Goal: Book appointment/travel/reservation

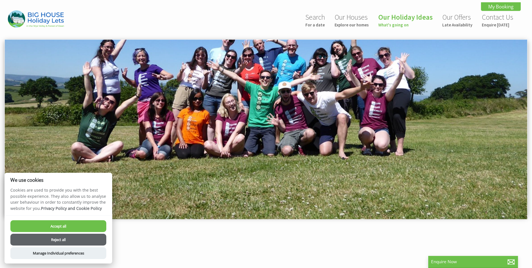
click at [50, 226] on button "Accept all" at bounding box center [58, 226] width 96 height 12
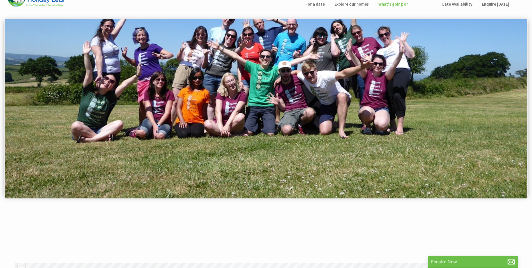
scroll to position [69, 0]
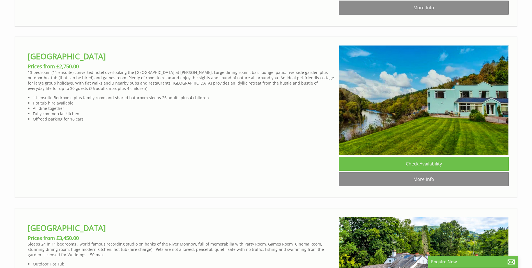
scroll to position [1488, 0]
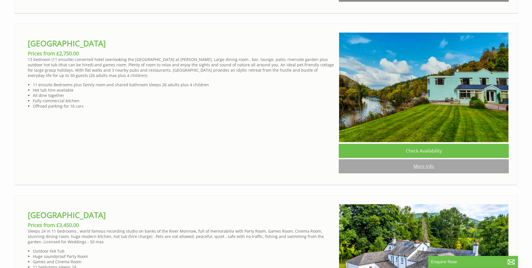
click at [387, 173] on link "More Info" at bounding box center [424, 166] width 170 height 14
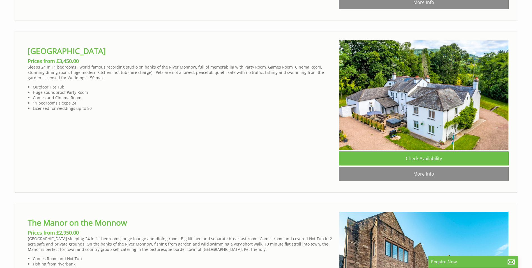
scroll to position [1656, 0]
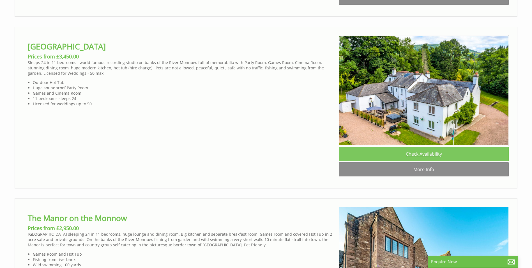
click at [404, 161] on link "Check Availability" at bounding box center [424, 154] width 170 height 14
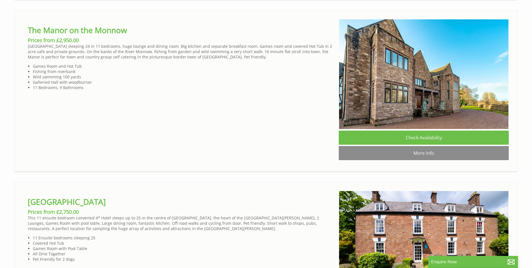
scroll to position [1852, 0]
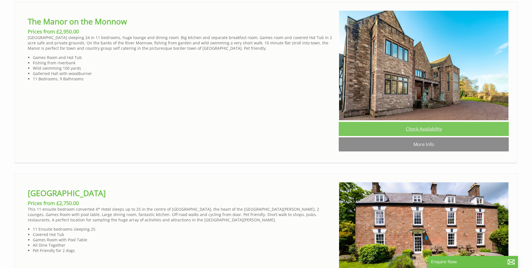
click at [385, 136] on link "Check Availability" at bounding box center [424, 129] width 170 height 14
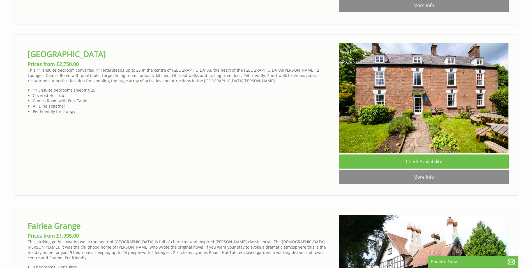
scroll to position [1993, 0]
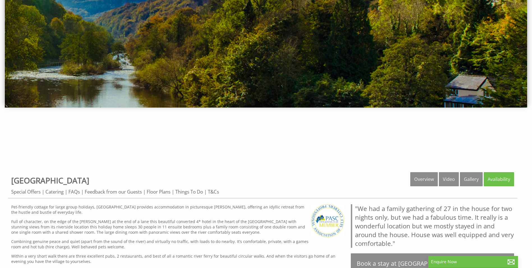
scroll to position [122, 0]
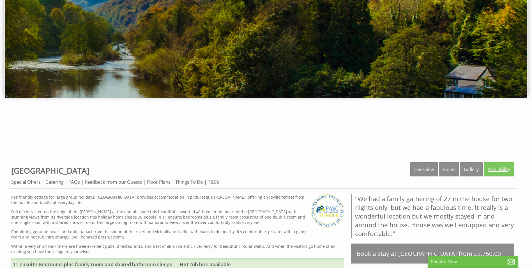
click at [495, 171] on link "Availability" at bounding box center [499, 169] width 30 height 14
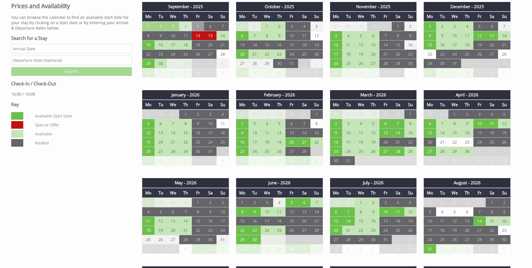
scroll to position [393, 0]
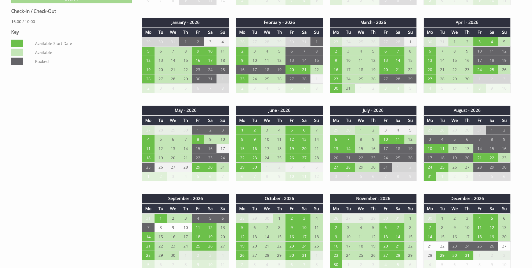
scroll to position [393, 0]
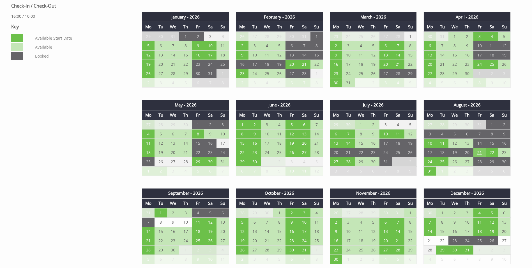
click at [480, 153] on td "21" at bounding box center [480, 152] width 12 height 9
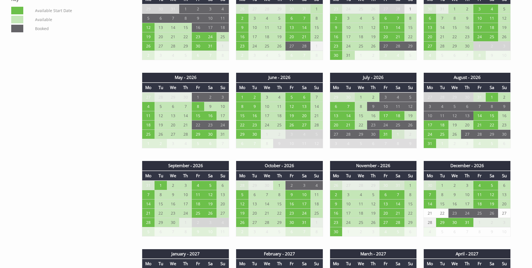
scroll to position [421, 0]
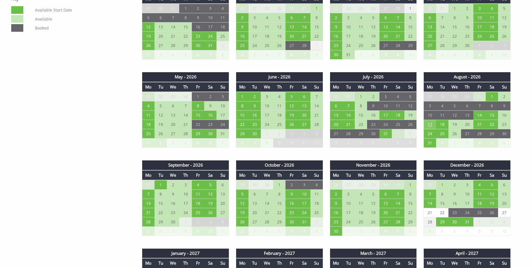
click at [429, 125] on td "17" at bounding box center [430, 124] width 12 height 9
